Goal: Navigation & Orientation: Find specific page/section

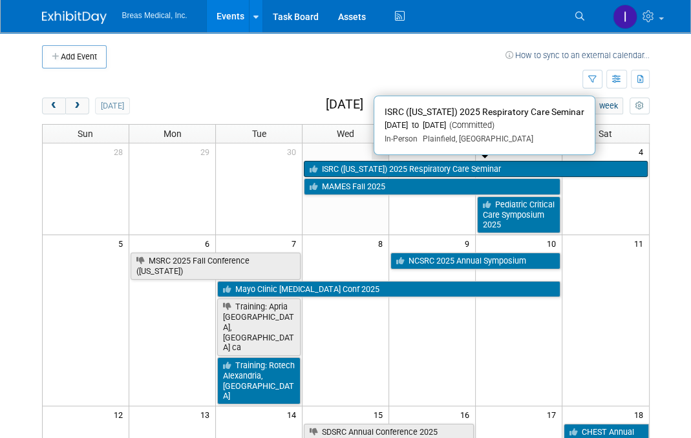
click at [522, 164] on link "ISRC ([US_STATE]) 2025 Respiratory Care Seminar" at bounding box center [476, 169] width 344 height 17
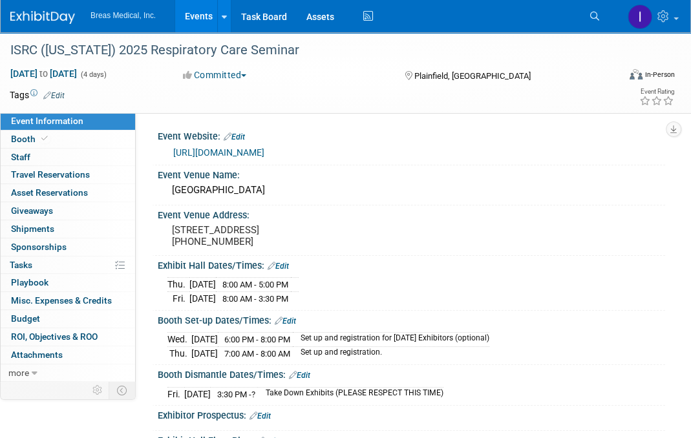
click at [186, 14] on link "Events" at bounding box center [198, 16] width 47 height 32
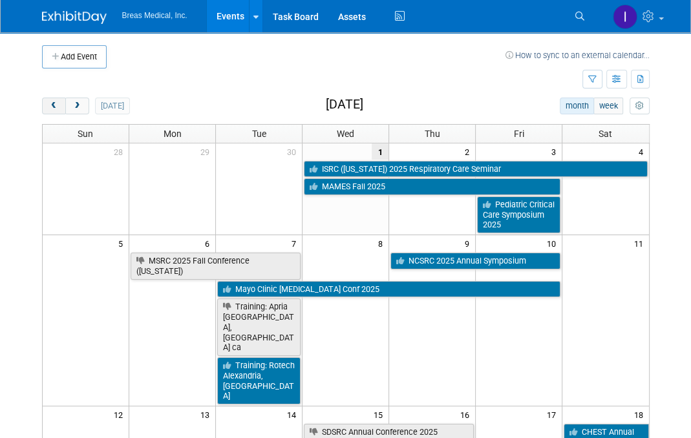
click at [51, 104] on span "prev" at bounding box center [54, 106] width 10 height 8
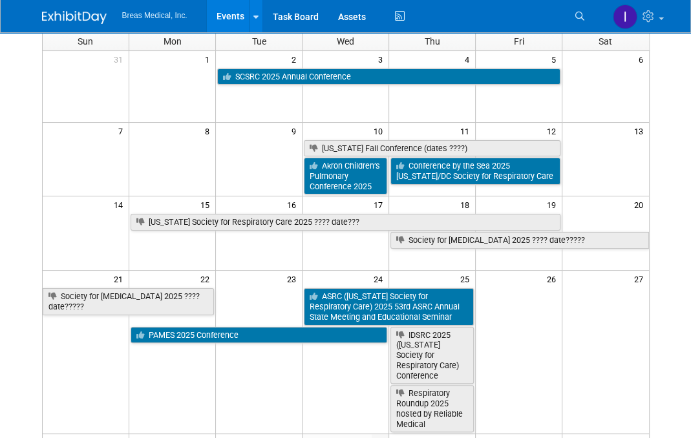
scroll to position [65, 0]
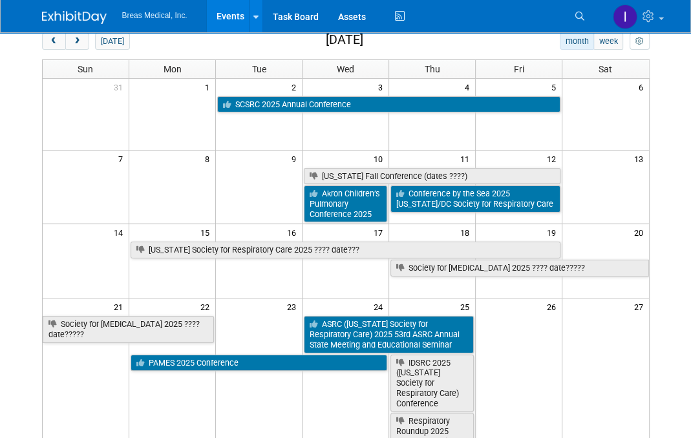
click at [668, 276] on body "Breas Medical, Inc. Events Add Event Bulk Upload Events Shareable Event Boards …" at bounding box center [345, 154] width 691 height 438
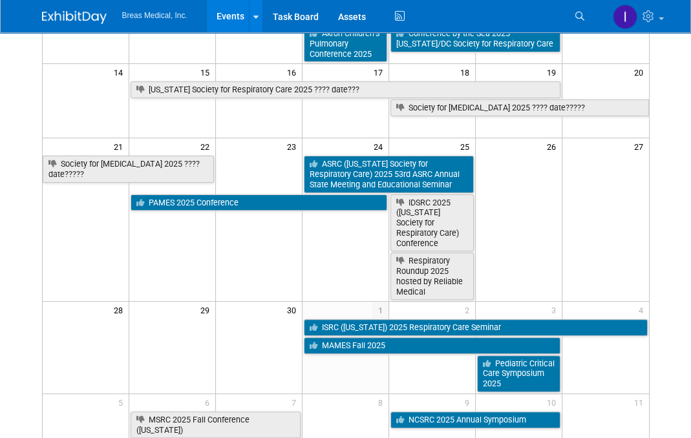
scroll to position [259, 0]
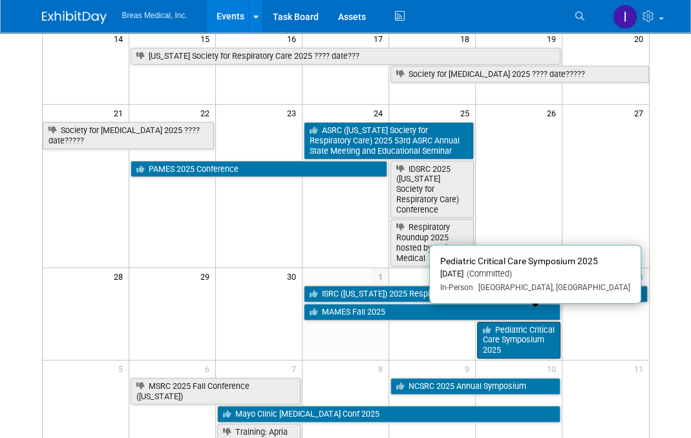
click at [539, 333] on link "Pediatric Critical Care Symposium 2025" at bounding box center [518, 340] width 83 height 37
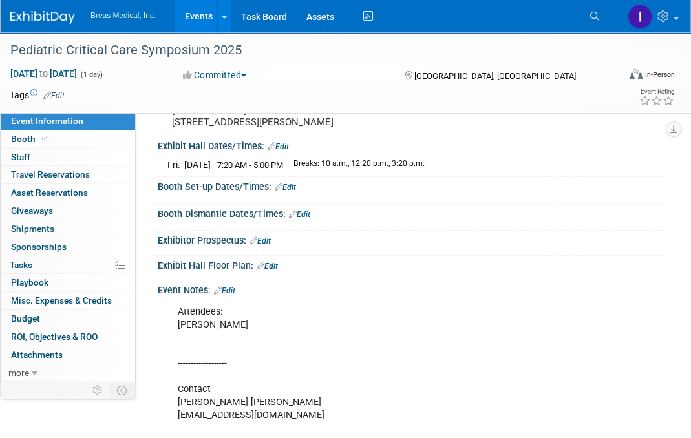
scroll to position [129, 0]
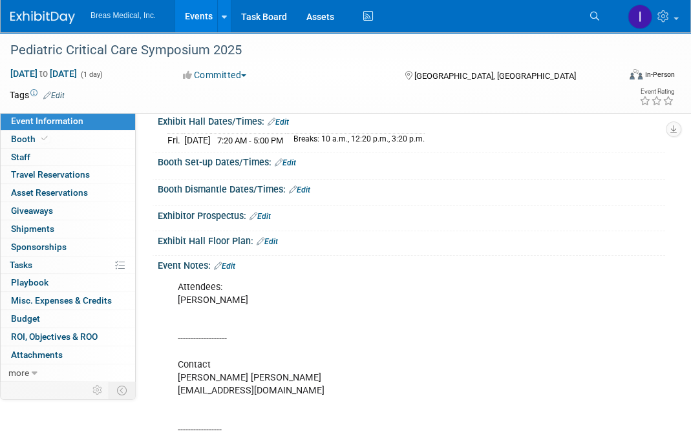
click at [193, 15] on link "Events" at bounding box center [198, 16] width 47 height 32
